Goal: Information Seeking & Learning: Learn about a topic

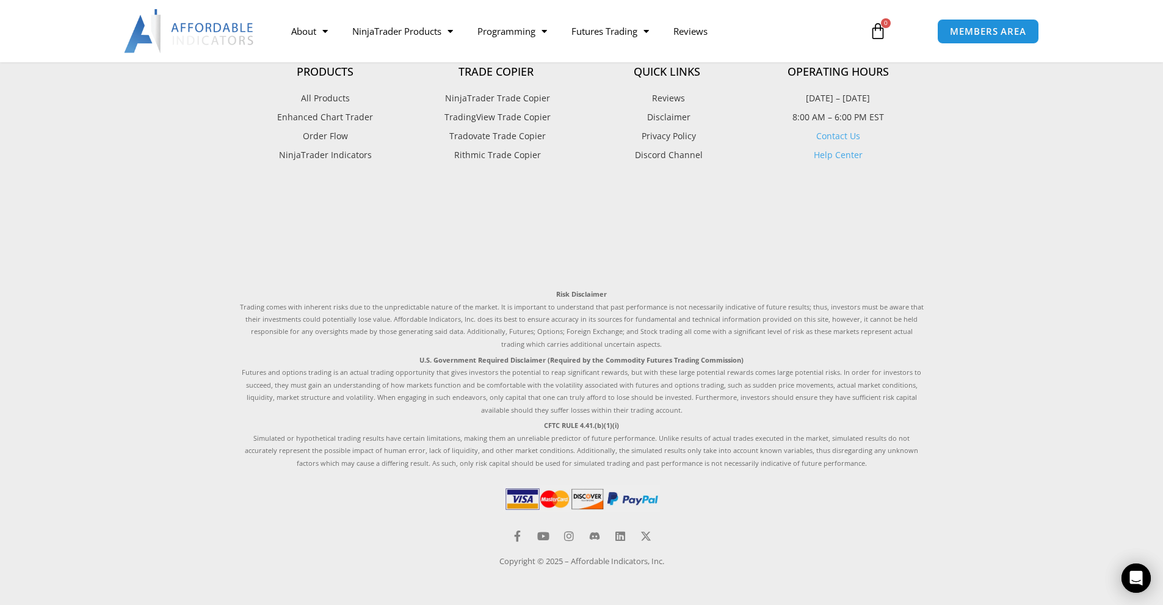
scroll to position [864, 0]
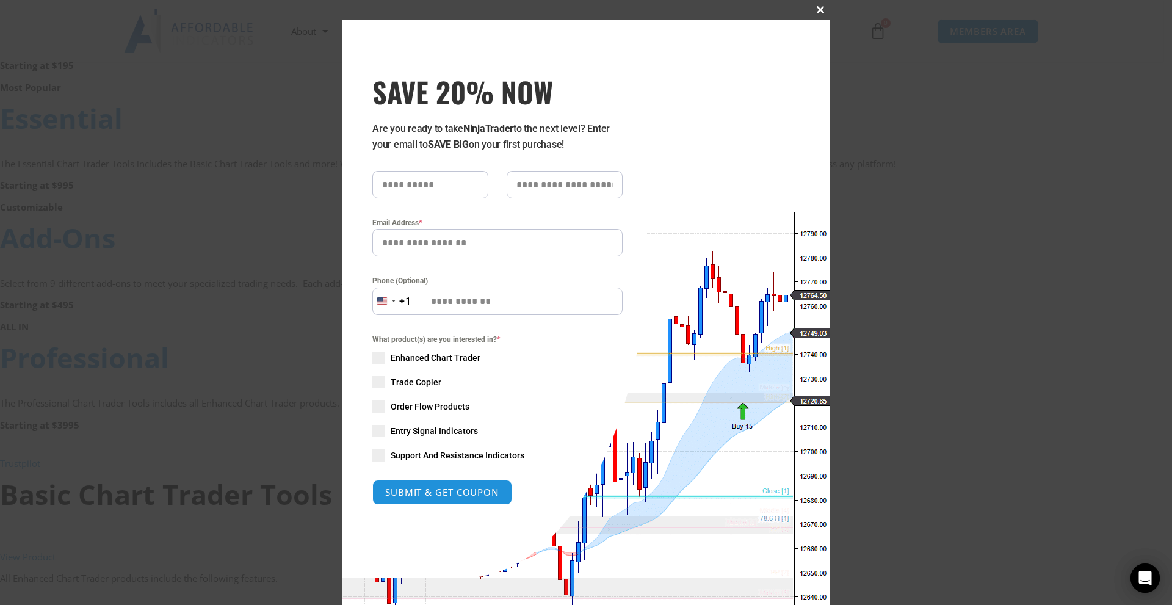
click at [816, 6] on button "Close this module" at bounding box center [820, 10] width 20 height 20
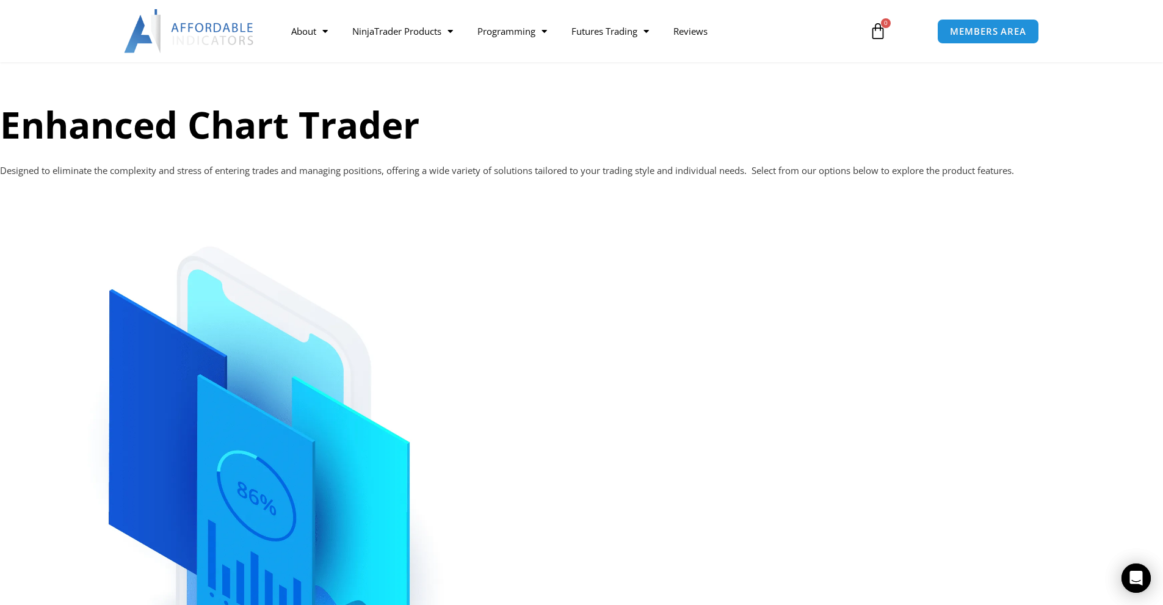
scroll to position [0, 0]
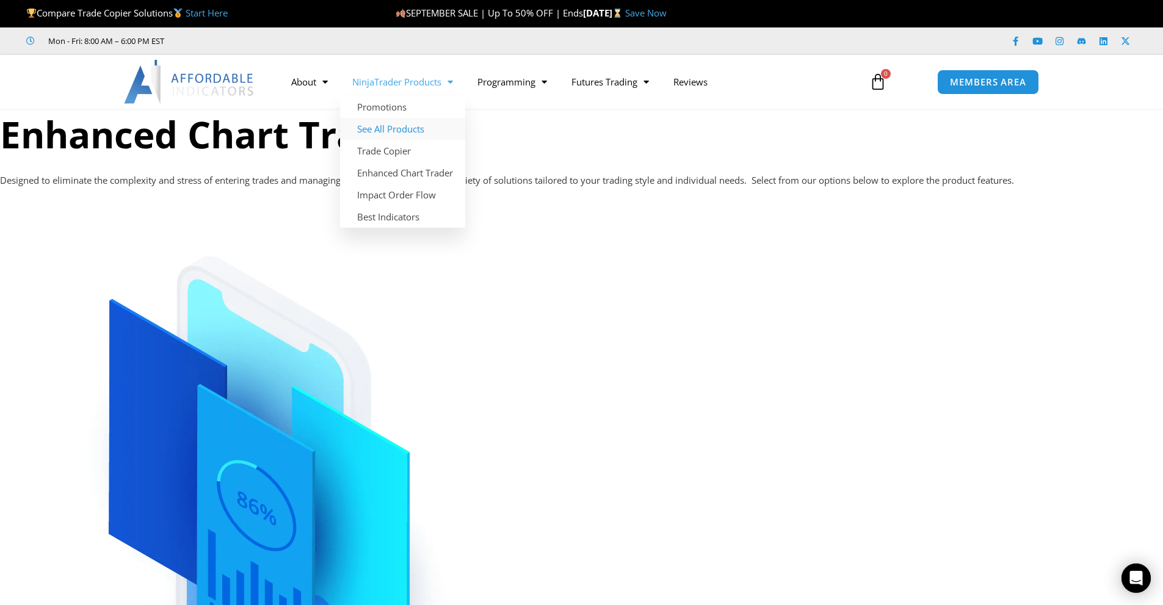
click at [407, 134] on link "See All Products" at bounding box center [402, 129] width 125 height 22
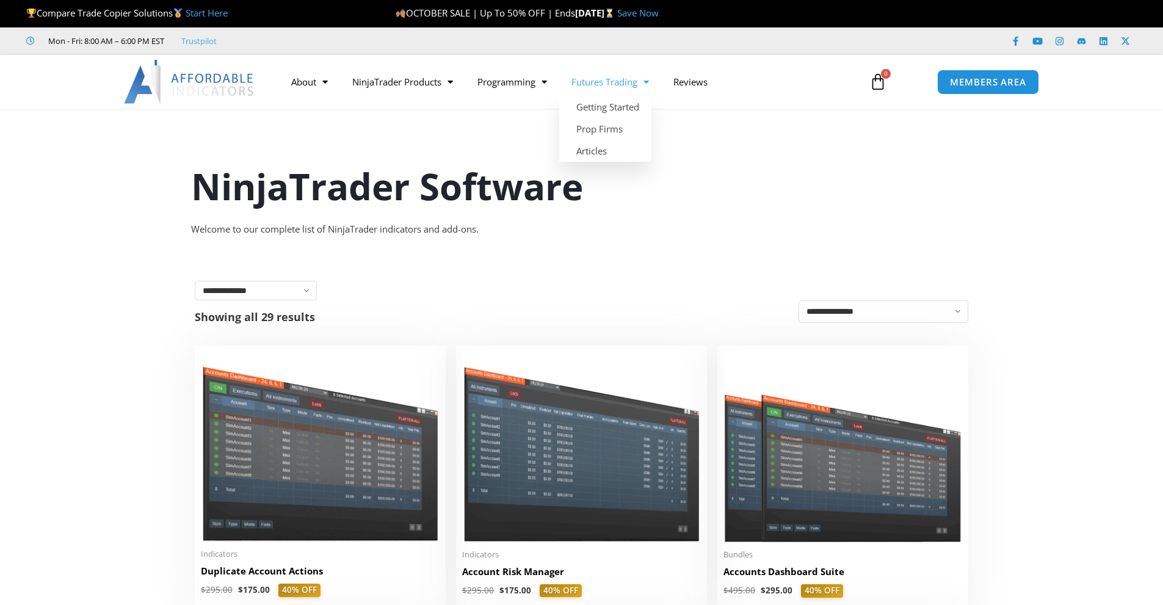
click at [649, 82] on span "Menu" at bounding box center [643, 81] width 12 height 21
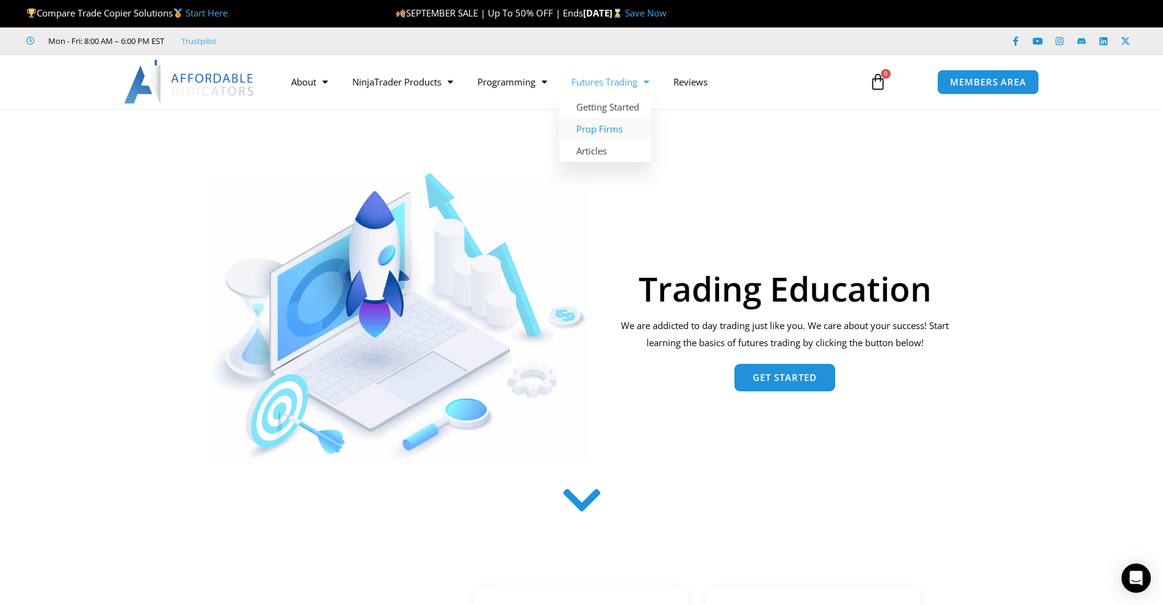
click at [611, 129] on link "Prop Firms" at bounding box center [605, 129] width 92 height 22
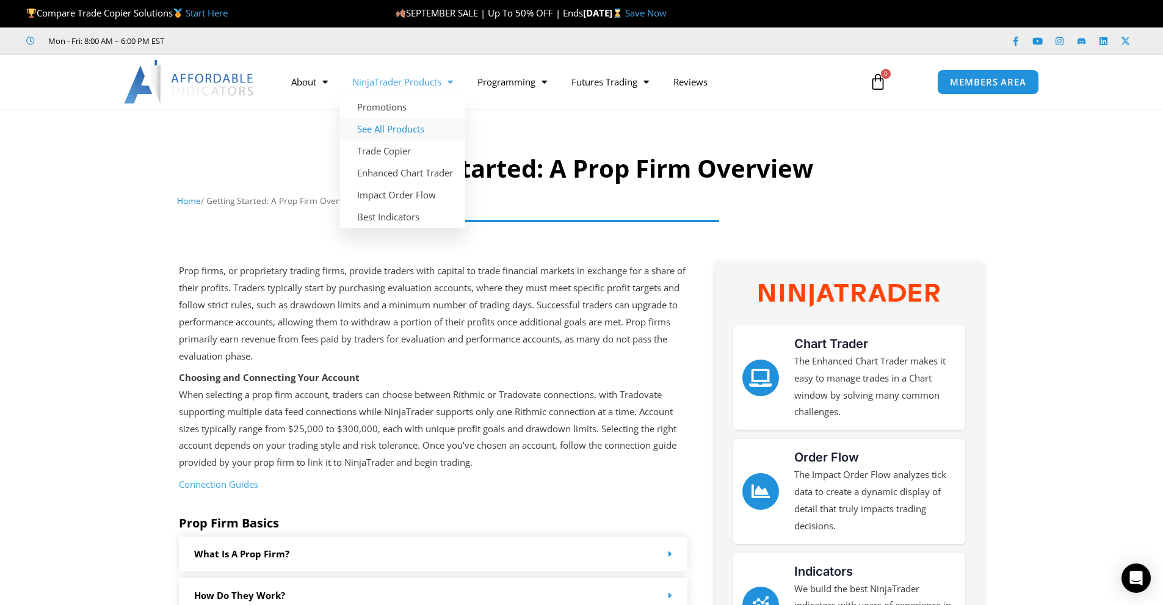
click at [426, 131] on link "See All Products" at bounding box center [402, 129] width 125 height 22
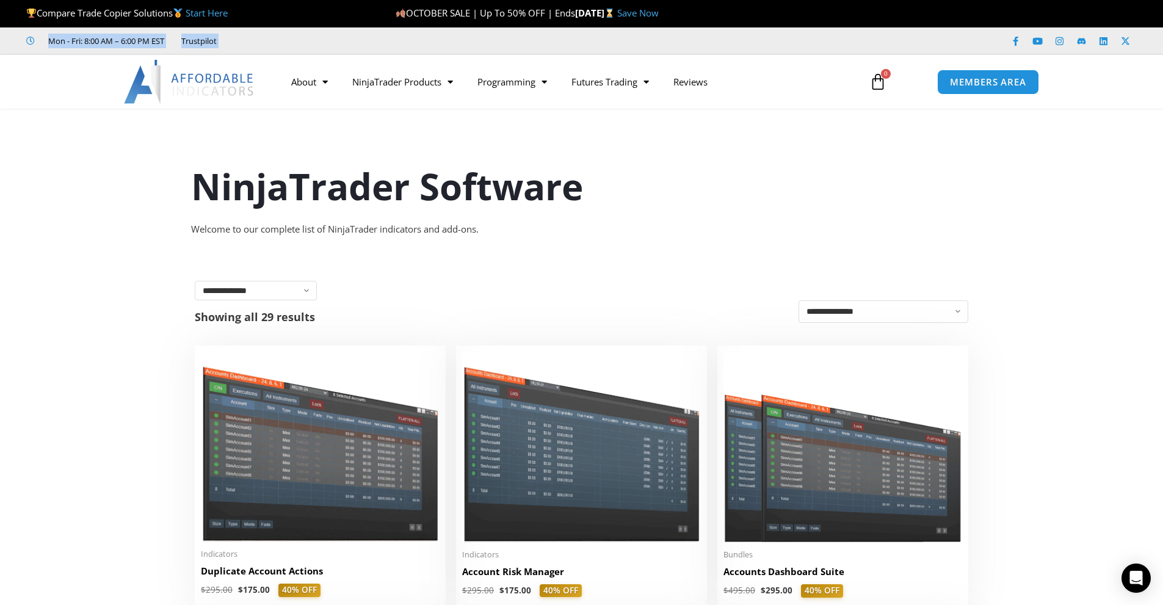
drag, startPoint x: 1153, startPoint y: 25, endPoint x: 1165, endPoint y: 54, distance: 31.7
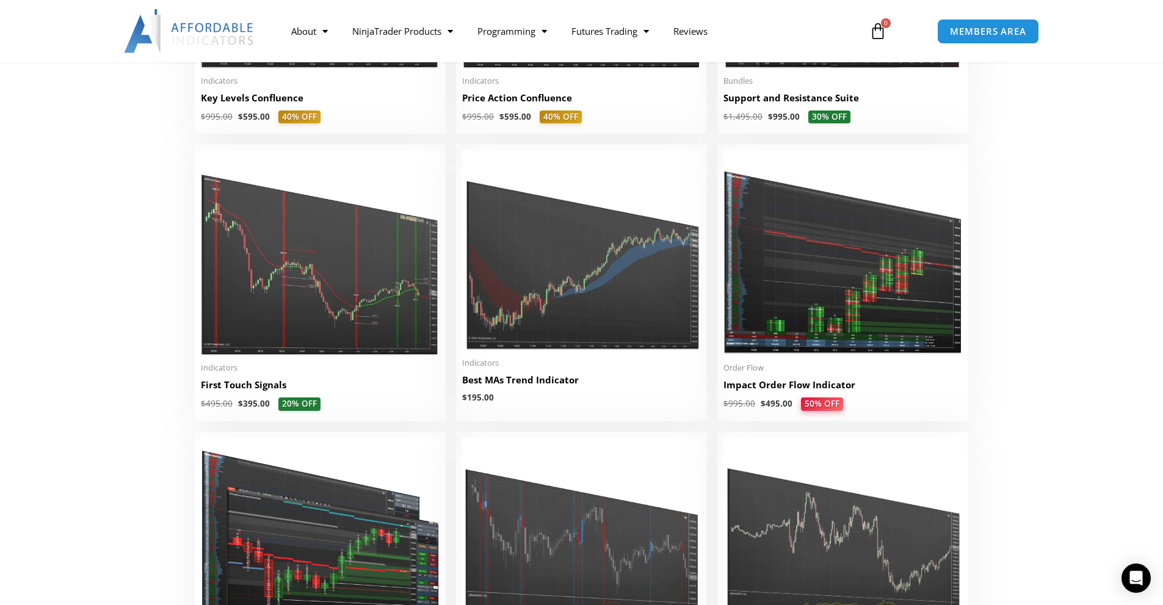
scroll to position [1903, 0]
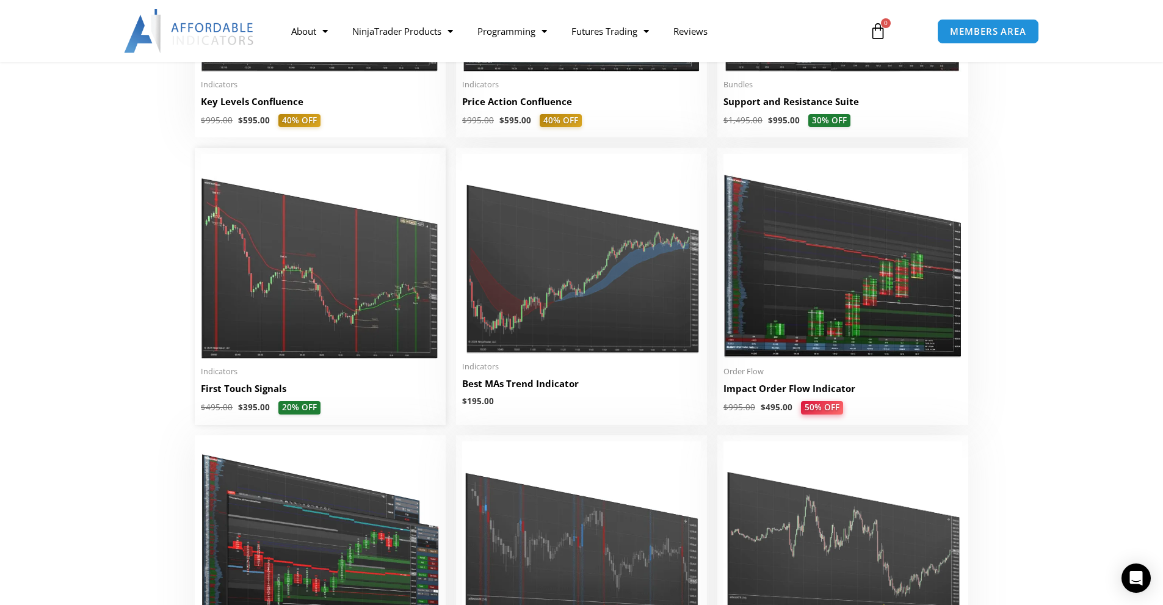
click at [392, 298] on img at bounding box center [320, 256] width 239 height 205
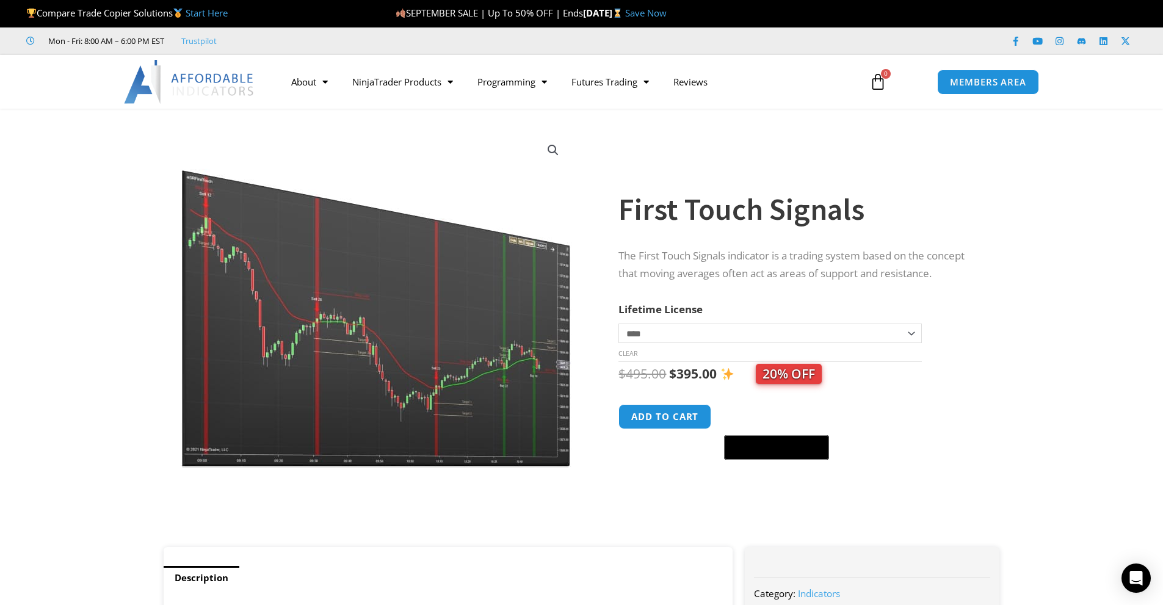
drag, startPoint x: 1161, startPoint y: 122, endPoint x: 1170, endPoint y: 153, distance: 31.9
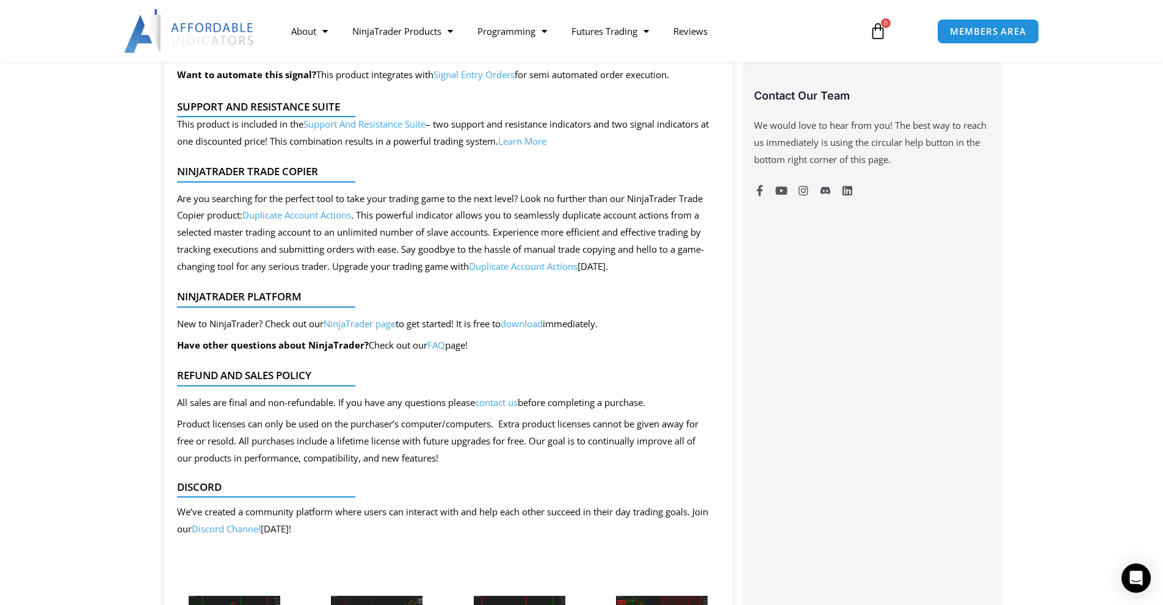
scroll to position [1058, 0]
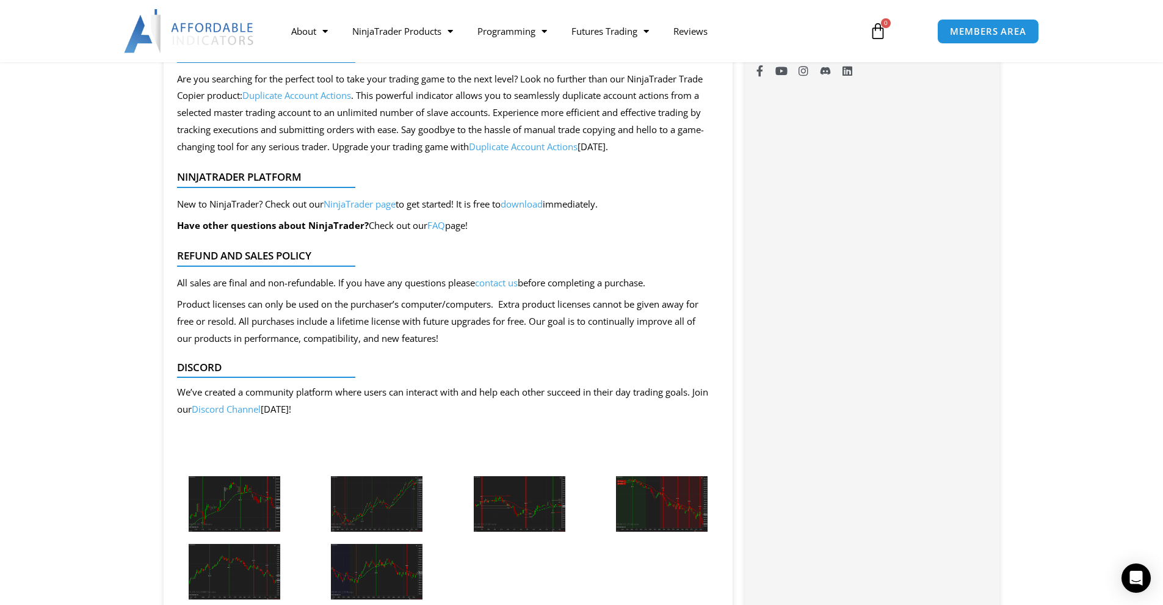
click at [237, 488] on img at bounding box center [235, 504] width 92 height 56
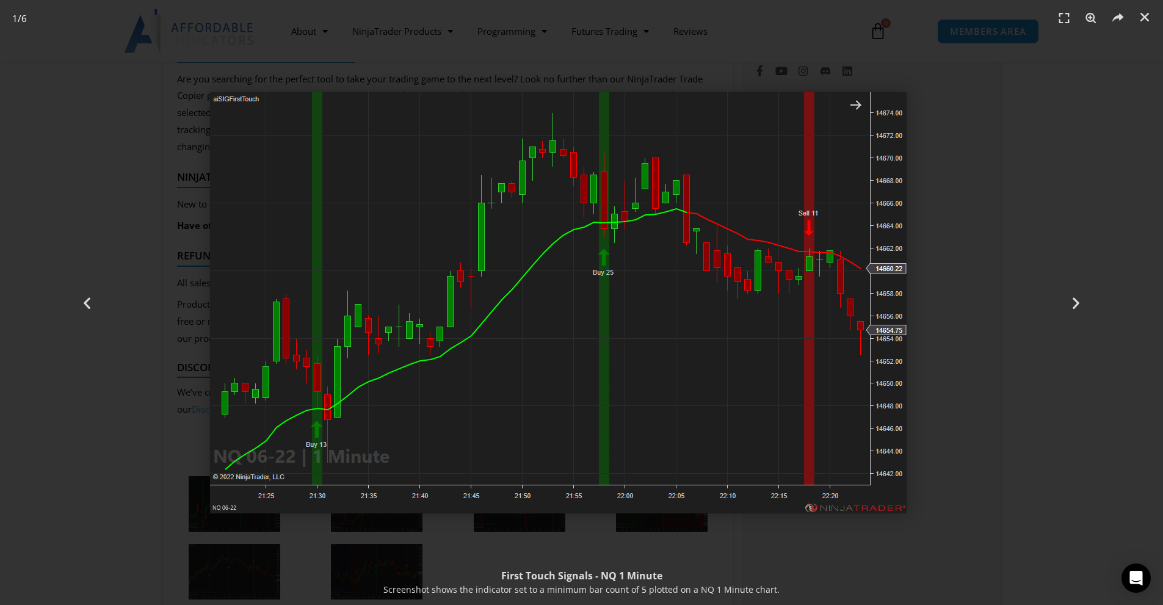
click at [713, 312] on img "1 / 6" at bounding box center [558, 302] width 696 height 421
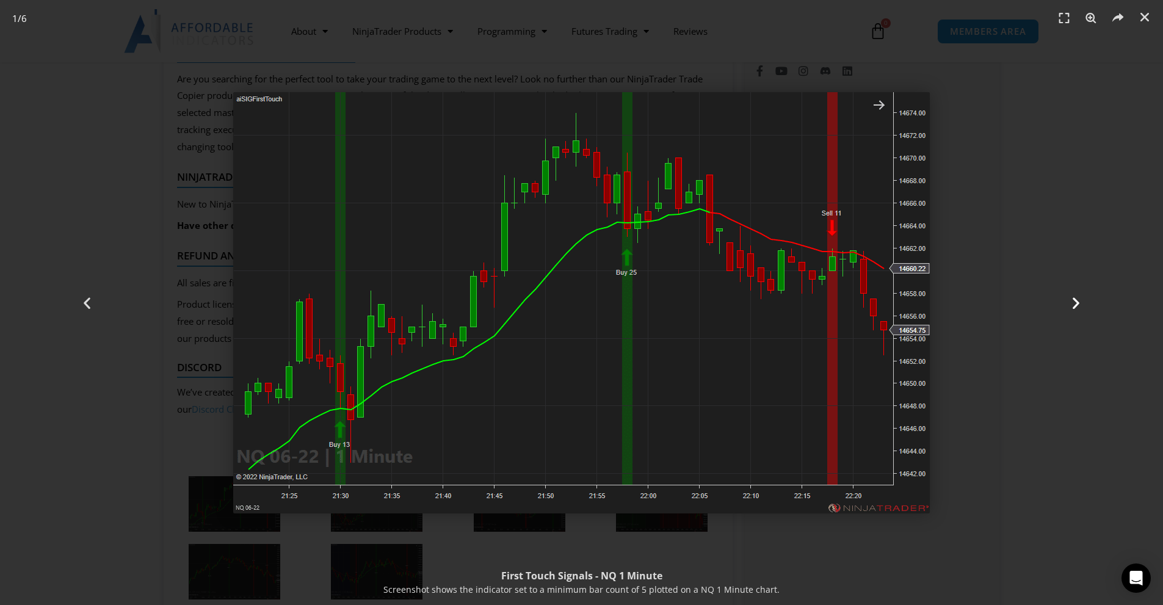
click at [1073, 315] on div "Next" at bounding box center [1075, 302] width 175 height 605
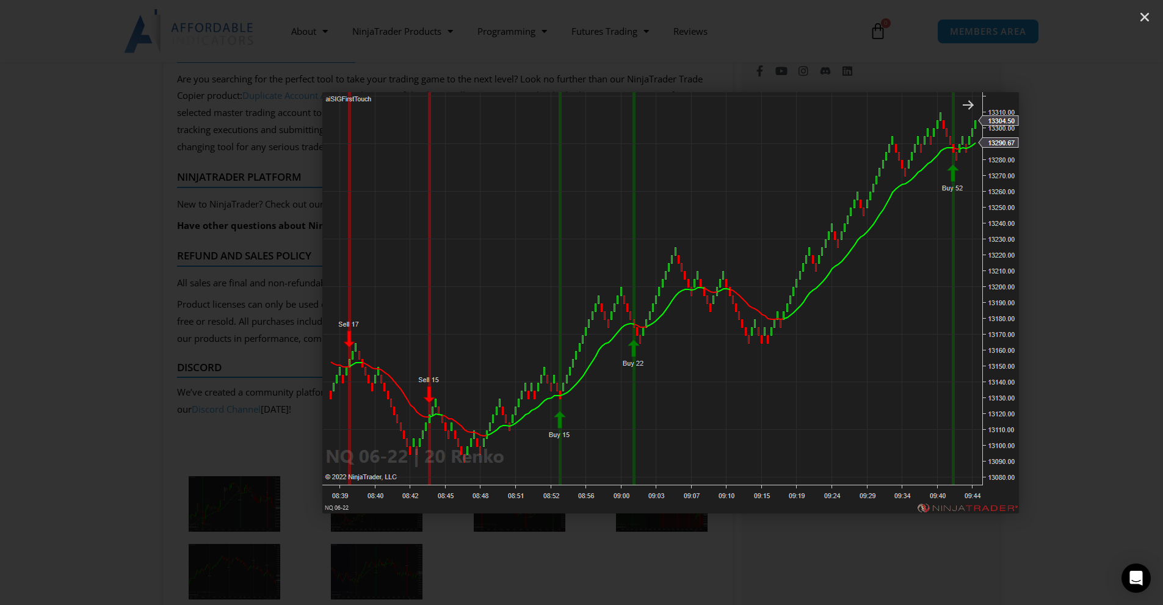
click at [878, 395] on img "2 / 6" at bounding box center [670, 302] width 696 height 421
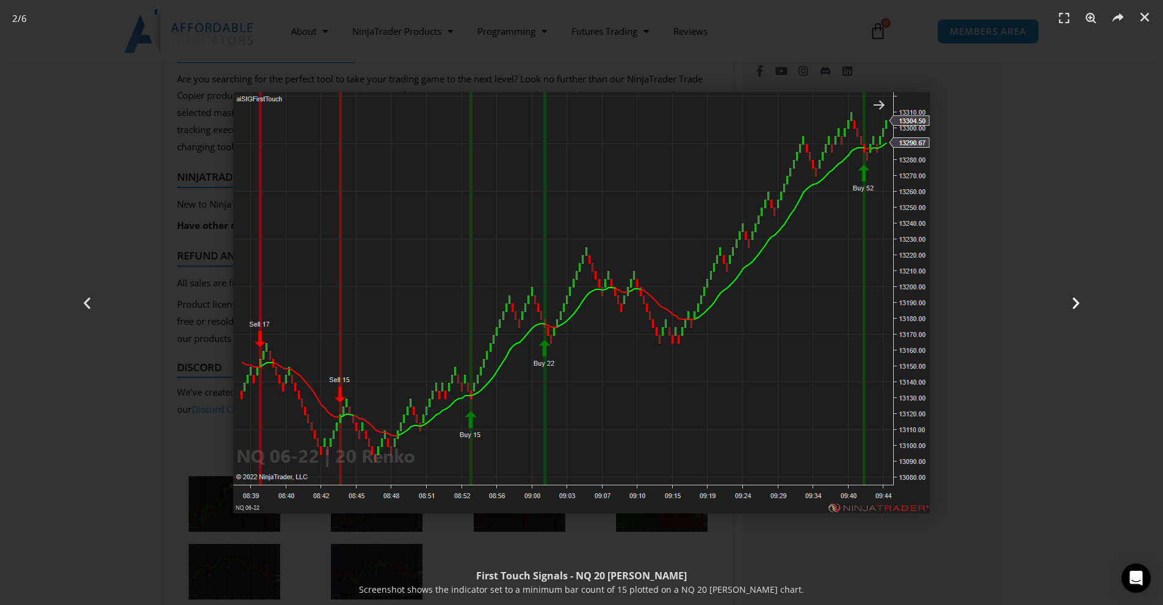
click at [1072, 297] on icon "Next slide" at bounding box center [1075, 302] width 15 height 15
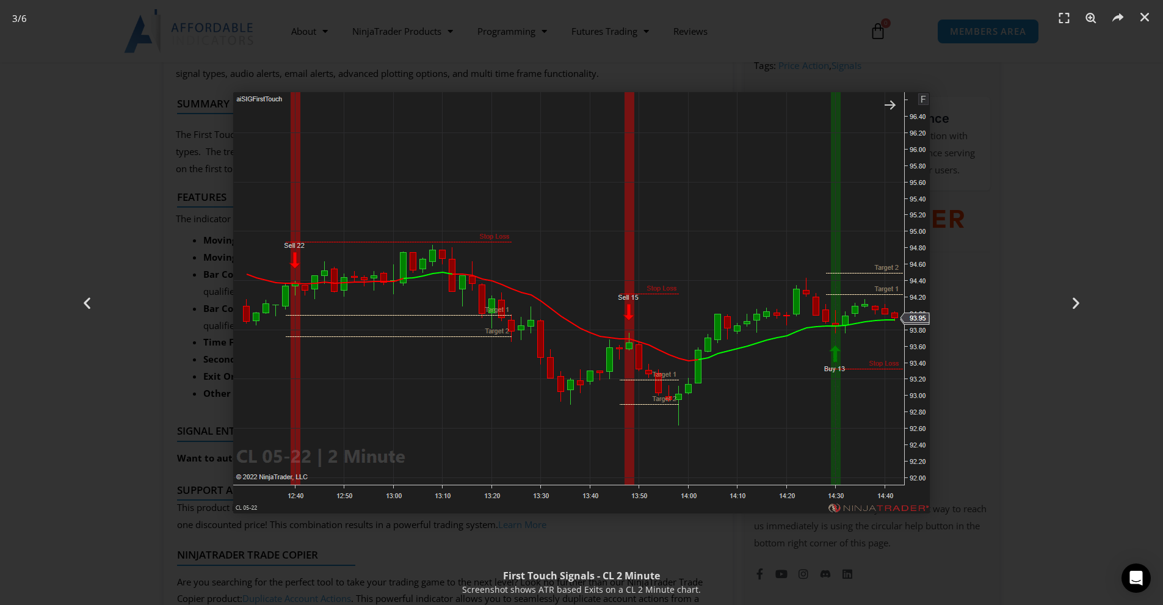
scroll to position [529, 0]
click at [1076, 299] on icon "Next slide" at bounding box center [1075, 302] width 15 height 15
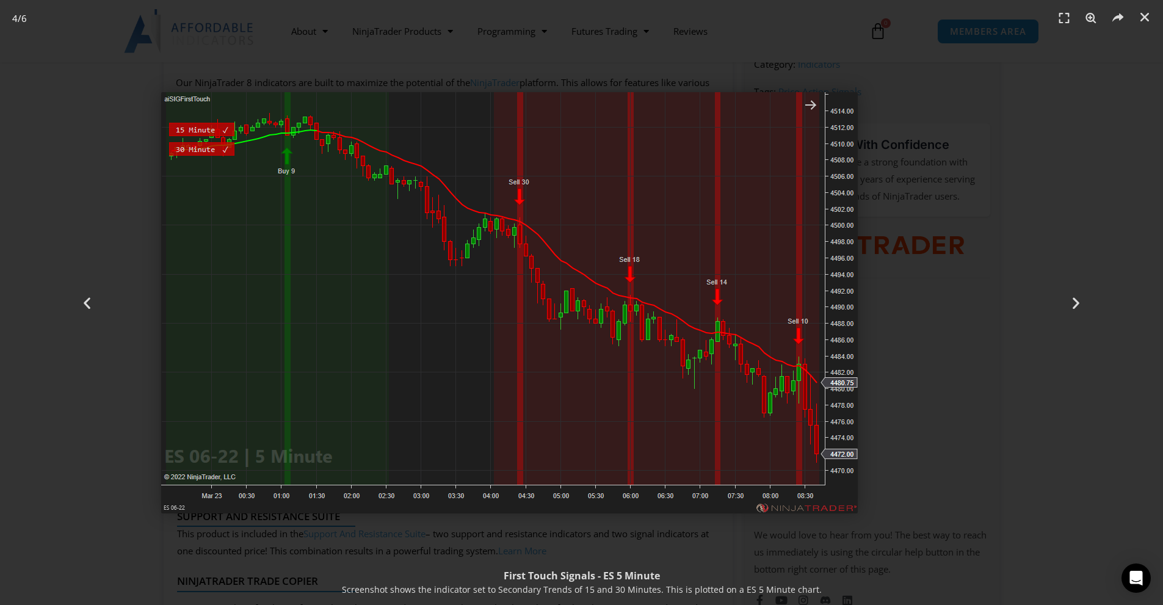
click at [671, 392] on img "4 / 6" at bounding box center [509, 302] width 696 height 421
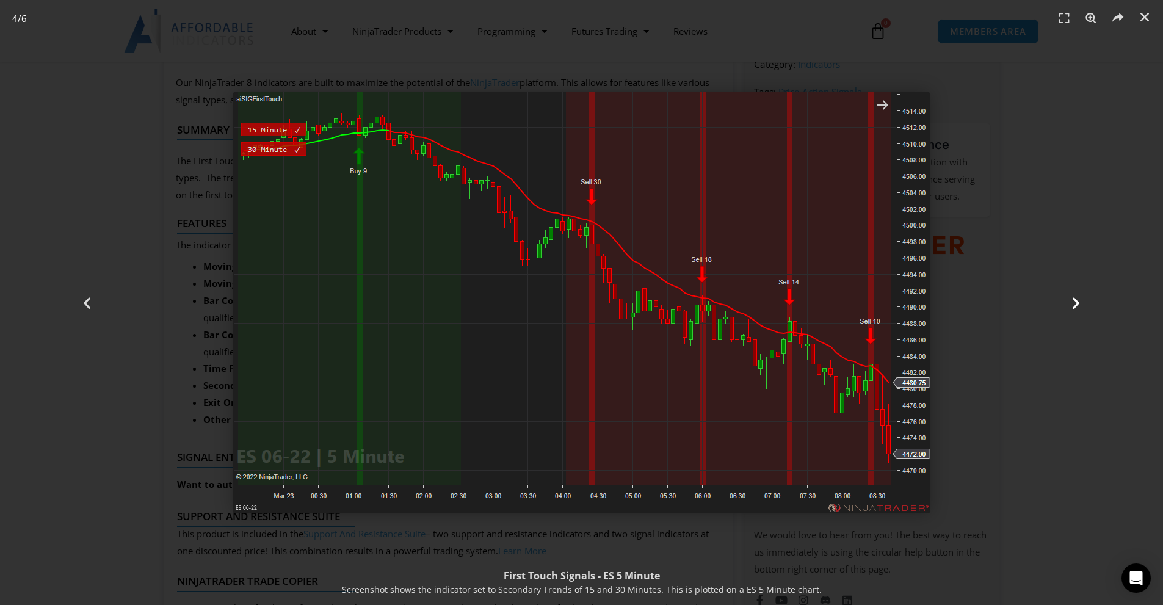
click at [1072, 301] on icon "Next slide" at bounding box center [1075, 302] width 15 height 15
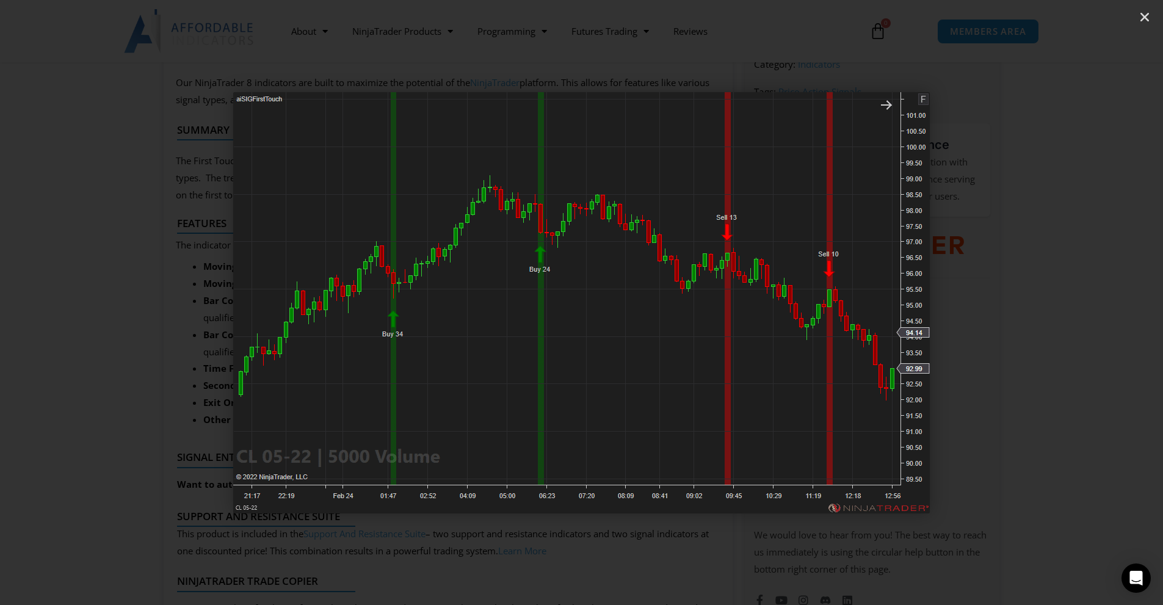
click at [1072, 301] on icon "Next slide" at bounding box center [1075, 302] width 15 height 15
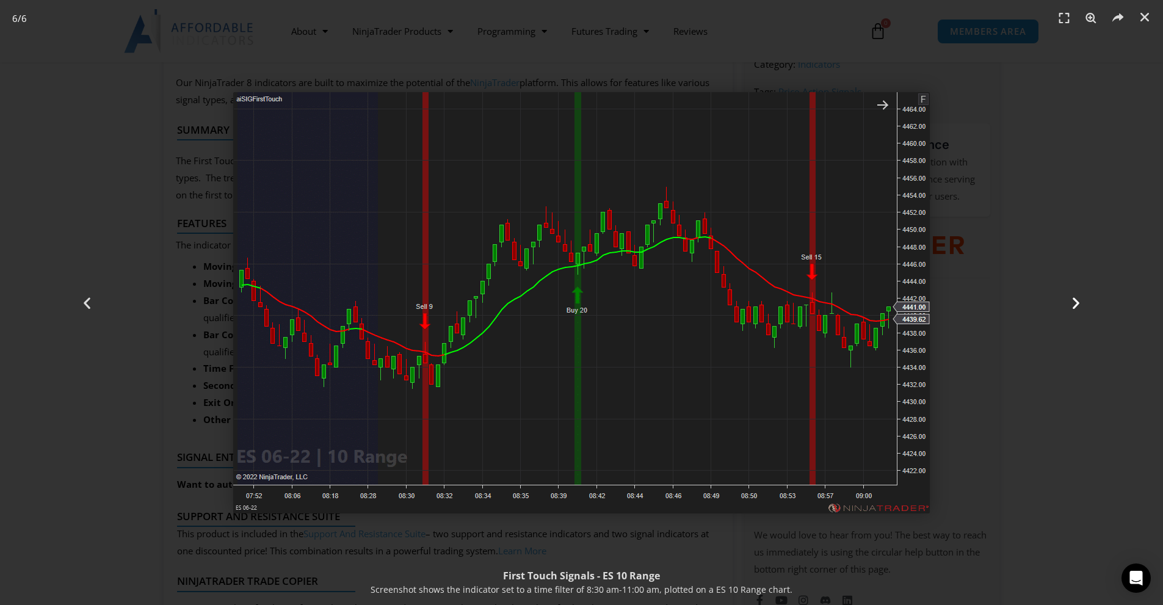
click at [1072, 301] on icon "Next slide" at bounding box center [1075, 302] width 15 height 15
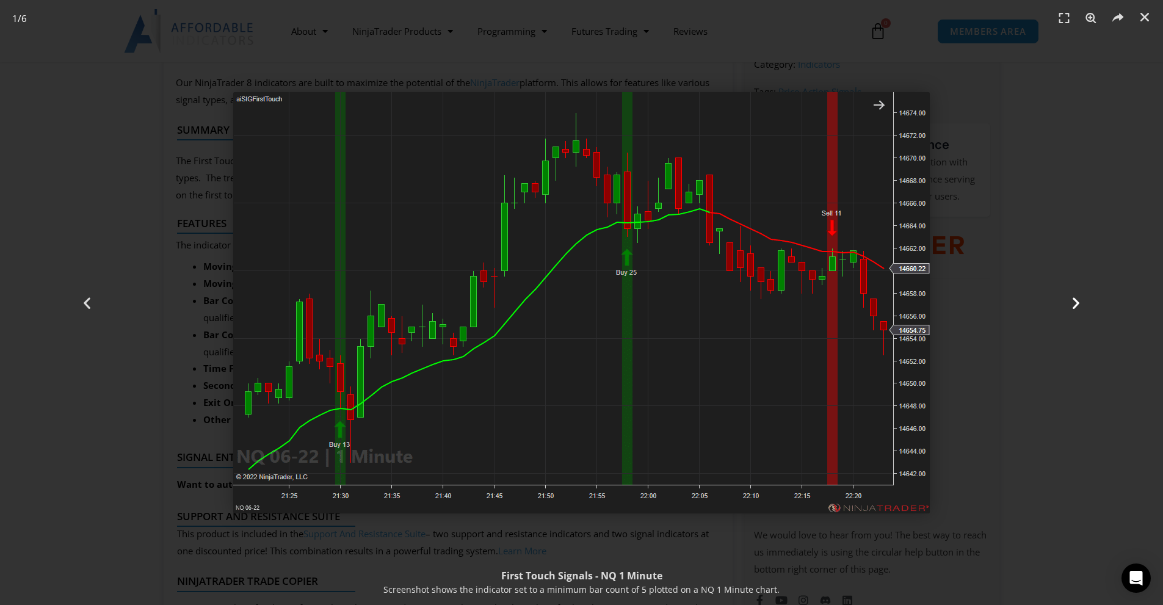
click at [1072, 301] on icon "Next slide" at bounding box center [1075, 302] width 15 height 15
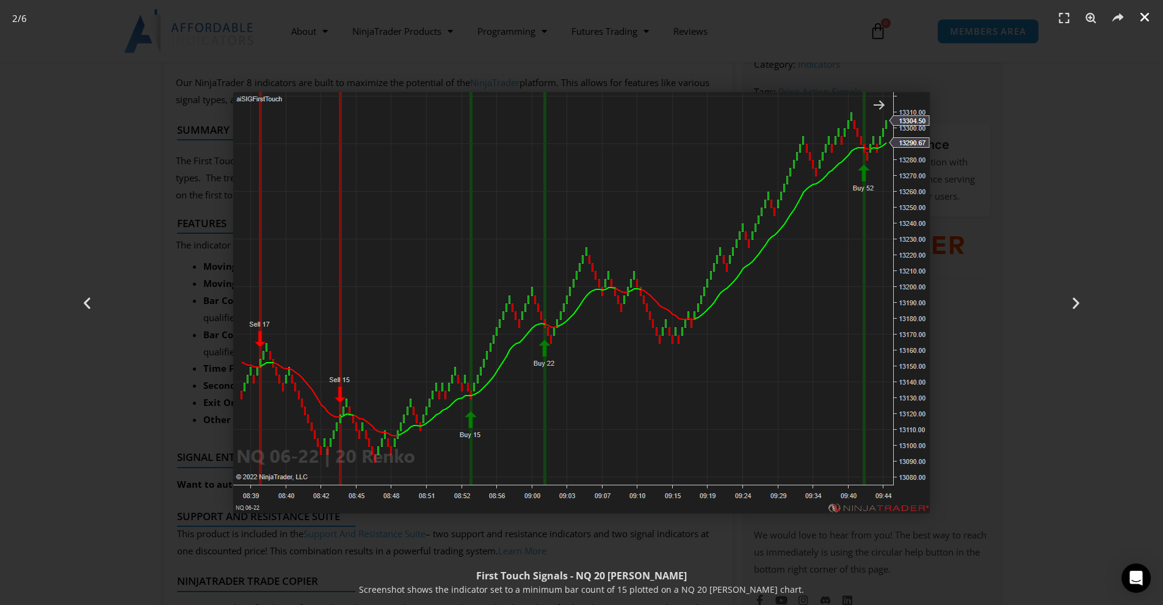
click at [1145, 16] on icon "Close (Esc)" at bounding box center [1144, 17] width 12 height 12
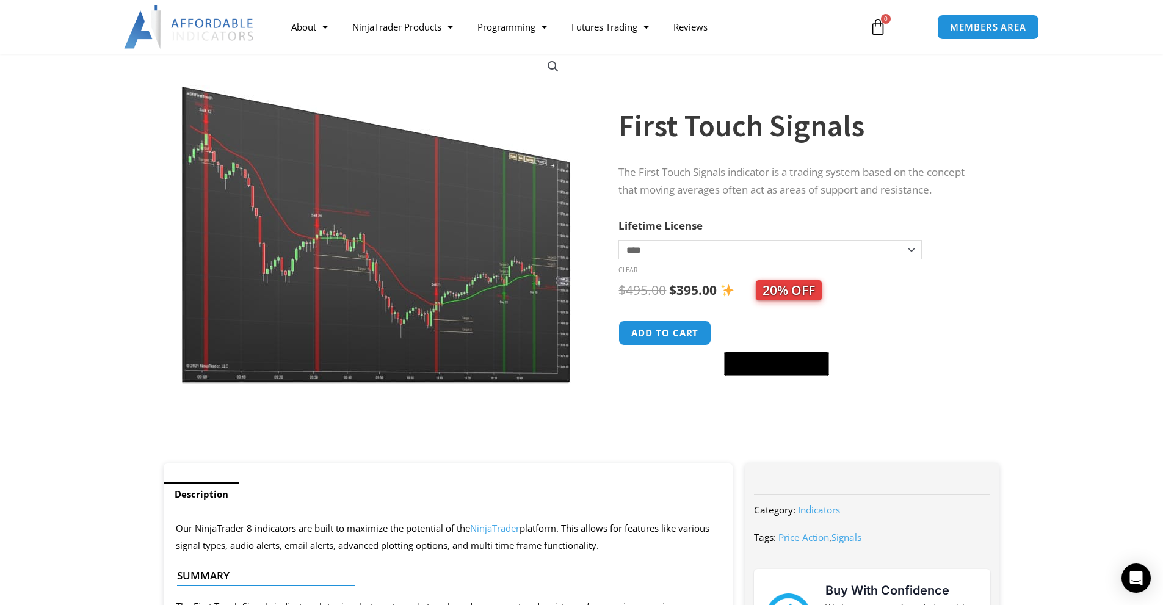
scroll to position [0, 0]
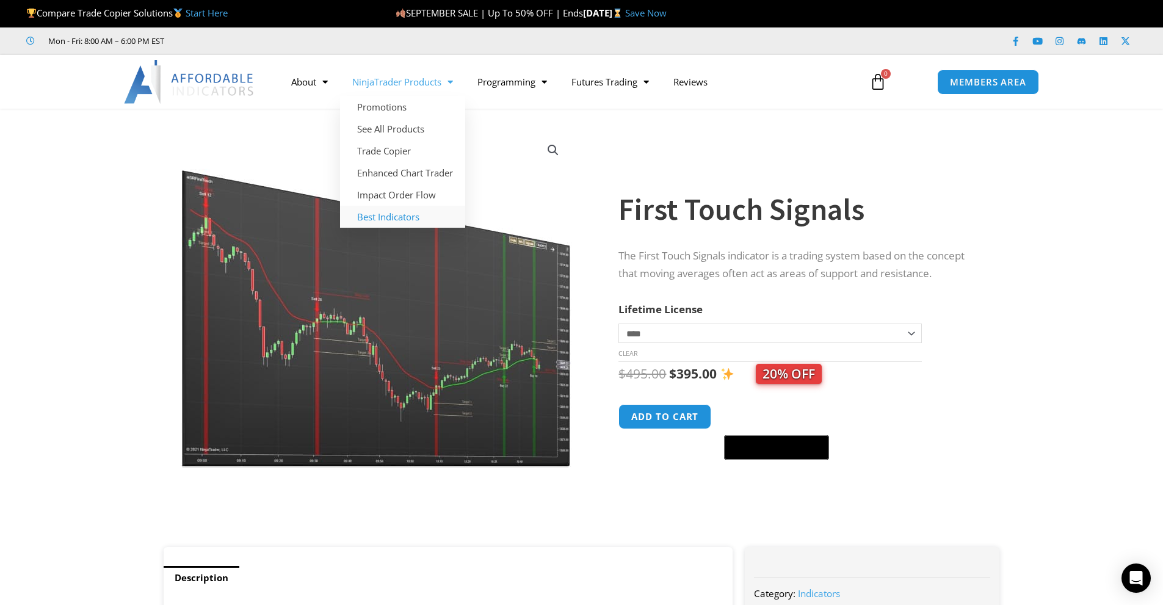
click at [405, 218] on link "Best Indicators" at bounding box center [402, 217] width 125 height 22
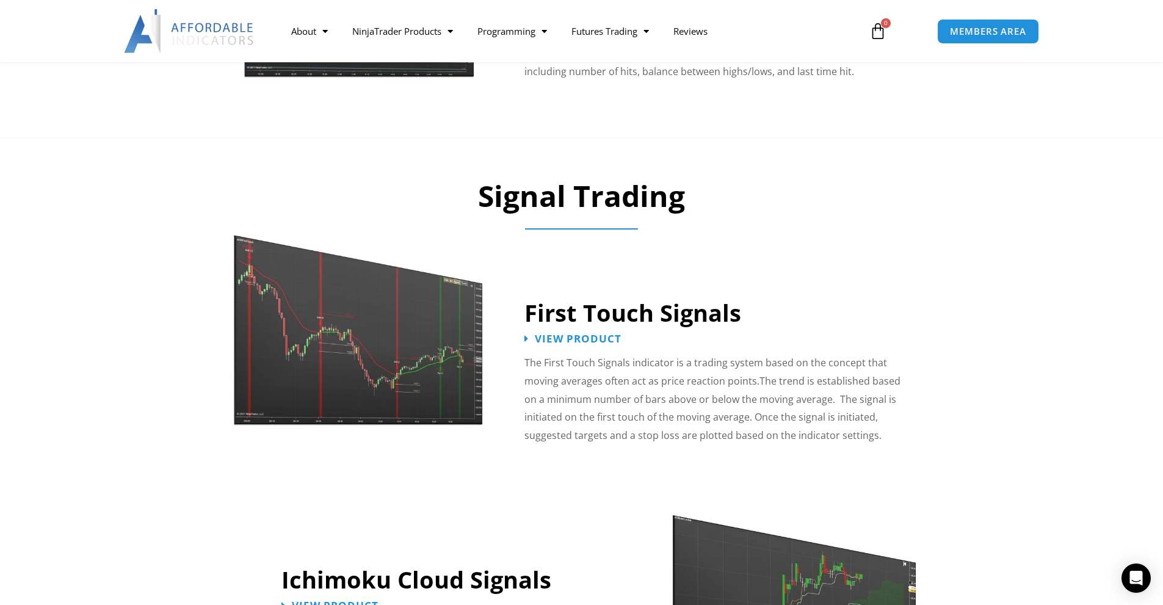
scroll to position [1700, 0]
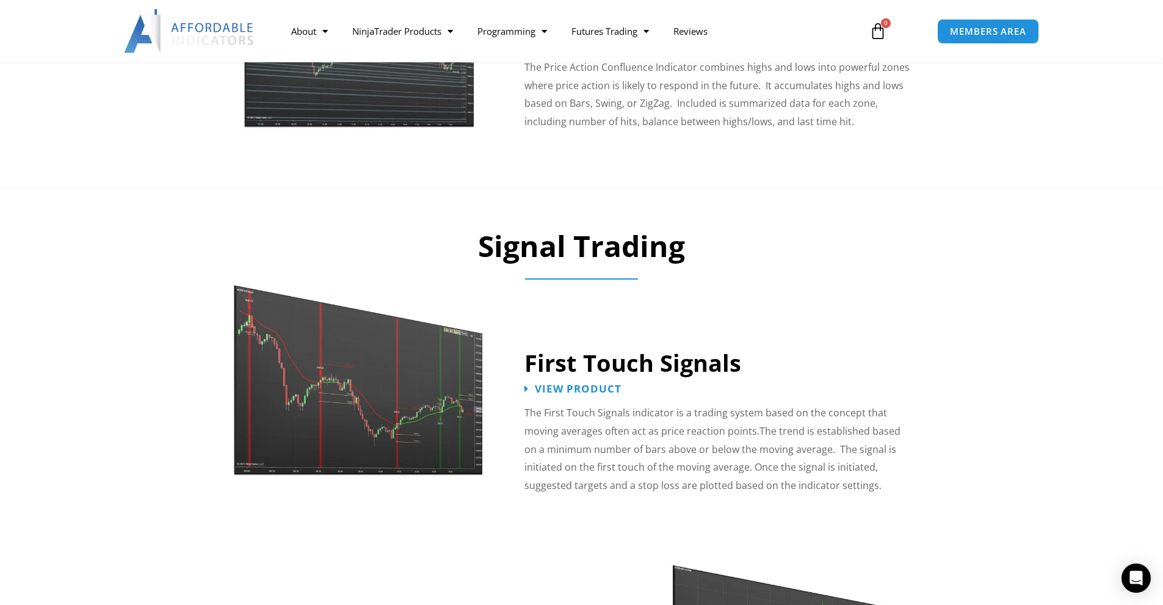
click at [693, 347] on link "First Touch Signals" at bounding box center [632, 363] width 217 height 32
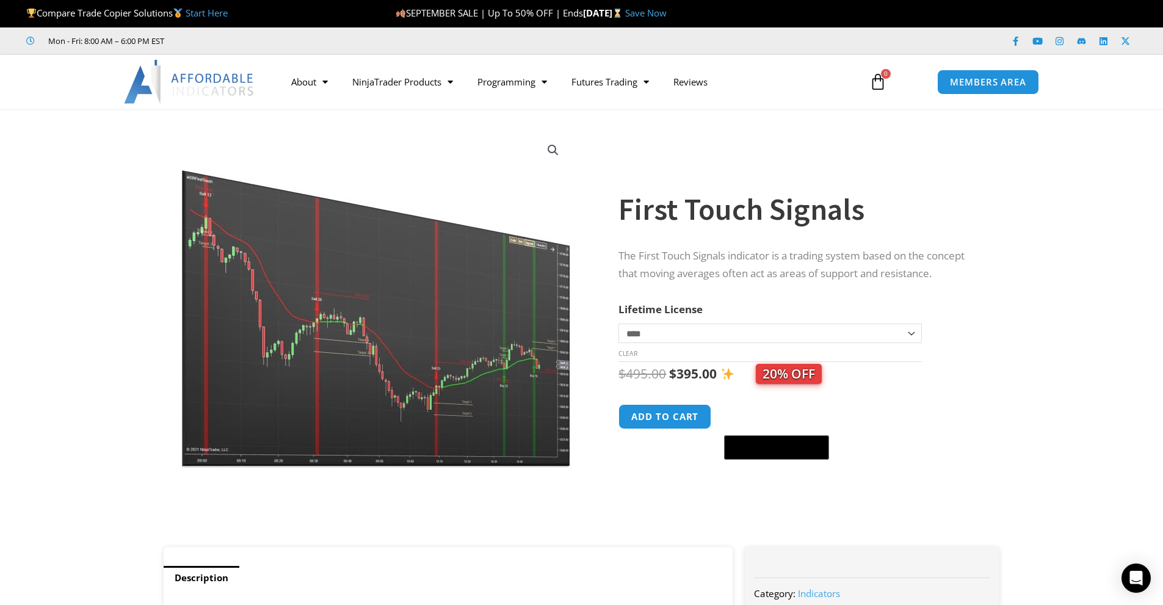
click at [666, 13] on link "Save Now" at bounding box center [645, 13] width 41 height 12
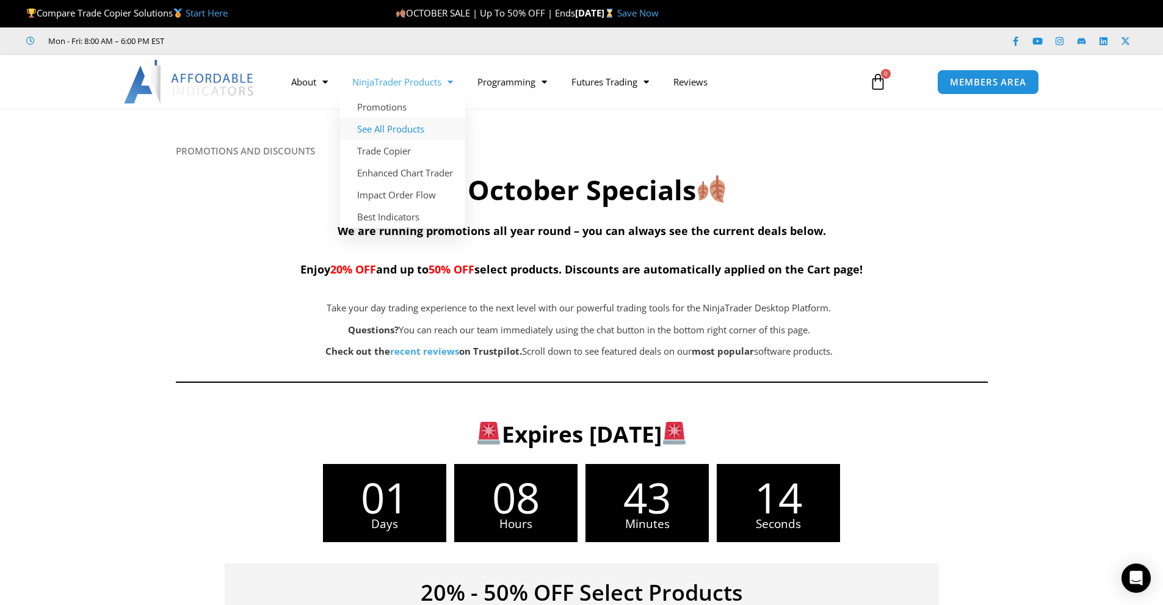
click at [394, 135] on link "See All Products" at bounding box center [402, 129] width 125 height 22
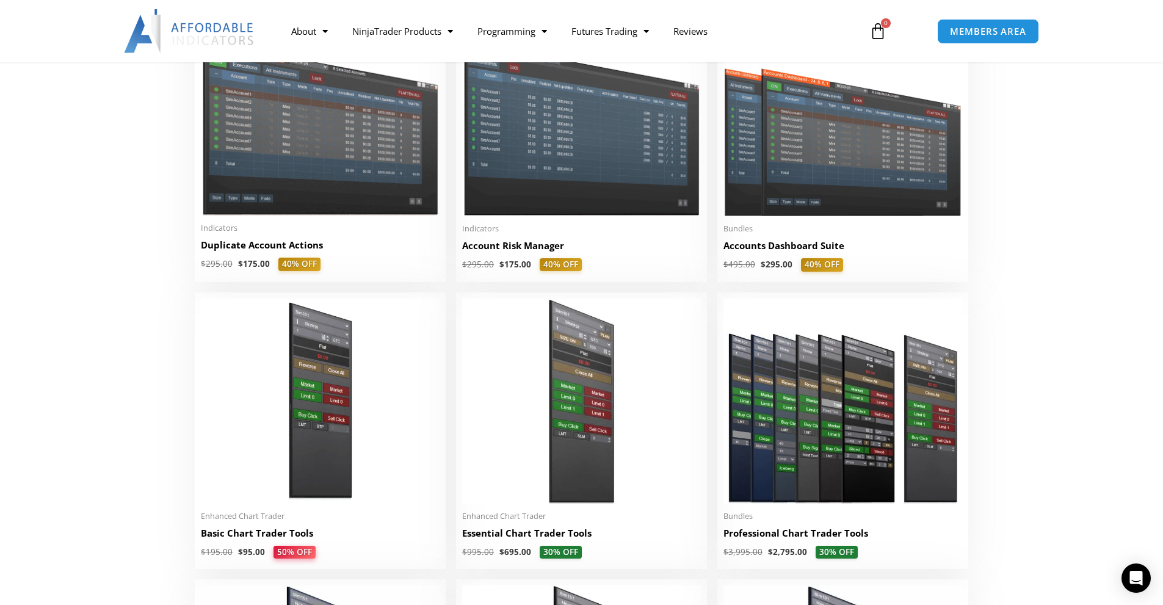
scroll to position [265, 0]
